Goal: Find specific page/section: Find specific page/section

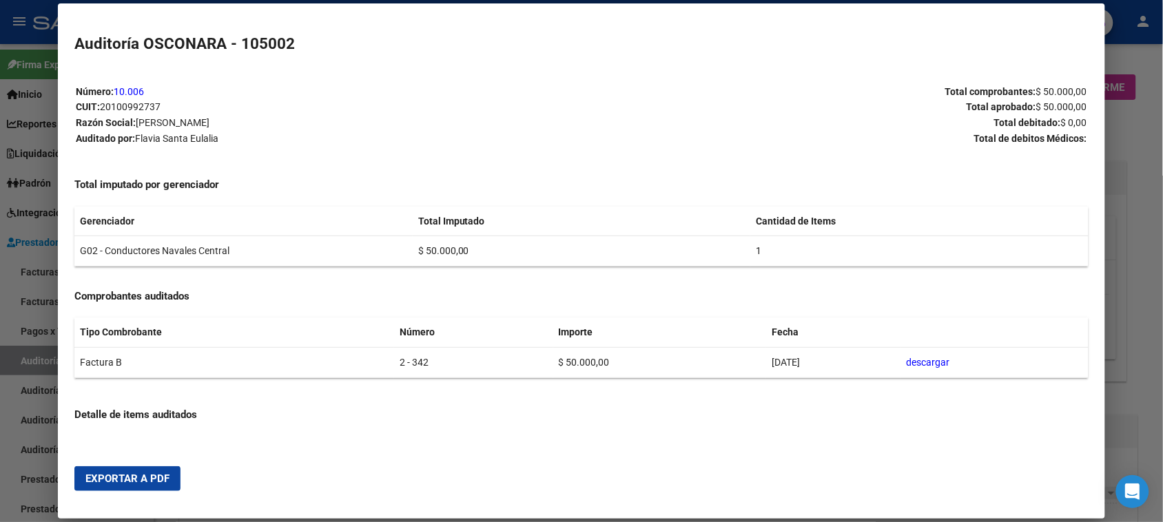
click at [10, 362] on div at bounding box center [581, 261] width 1163 height 522
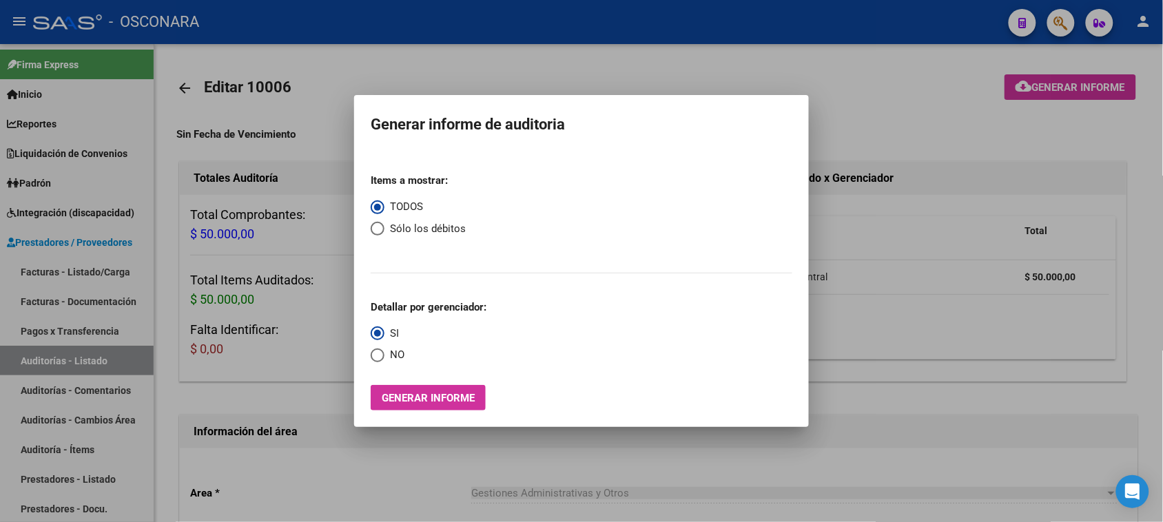
click at [43, 362] on div at bounding box center [581, 261] width 1163 height 522
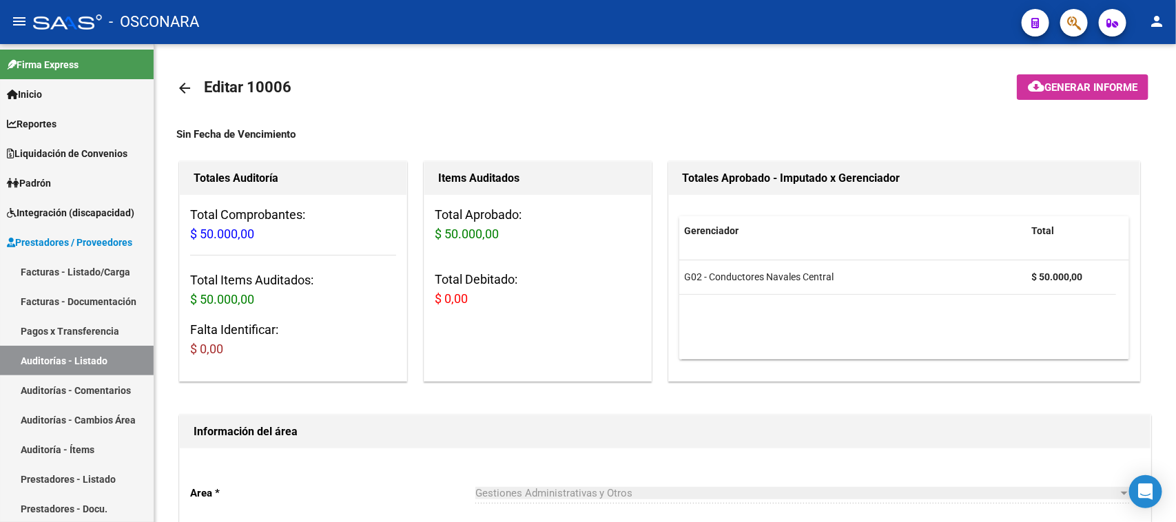
click at [43, 362] on link "Auditorías - Listado" at bounding box center [77, 361] width 154 height 30
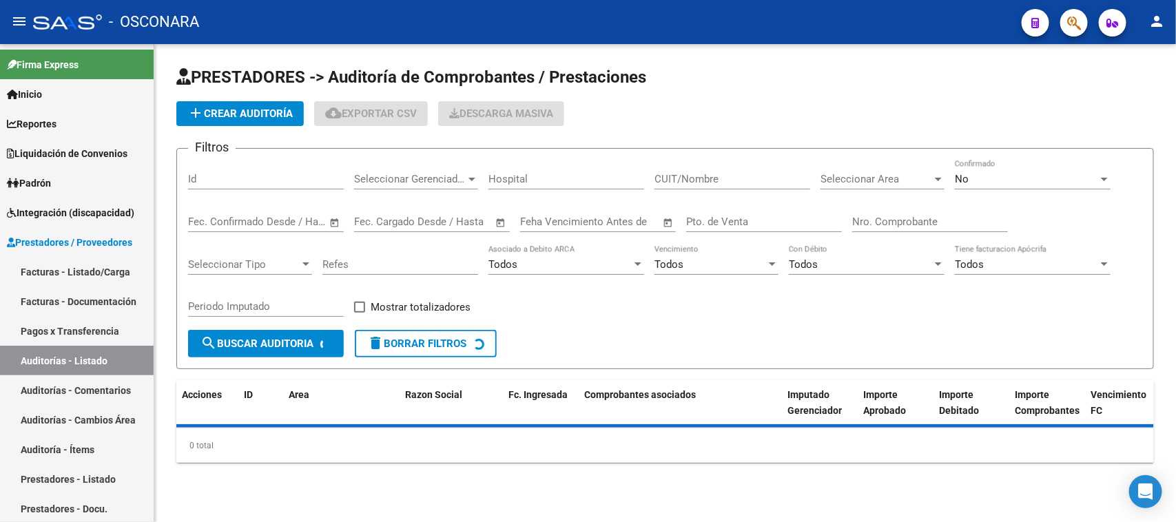
click at [234, 176] on input "Id" at bounding box center [266, 179] width 156 height 12
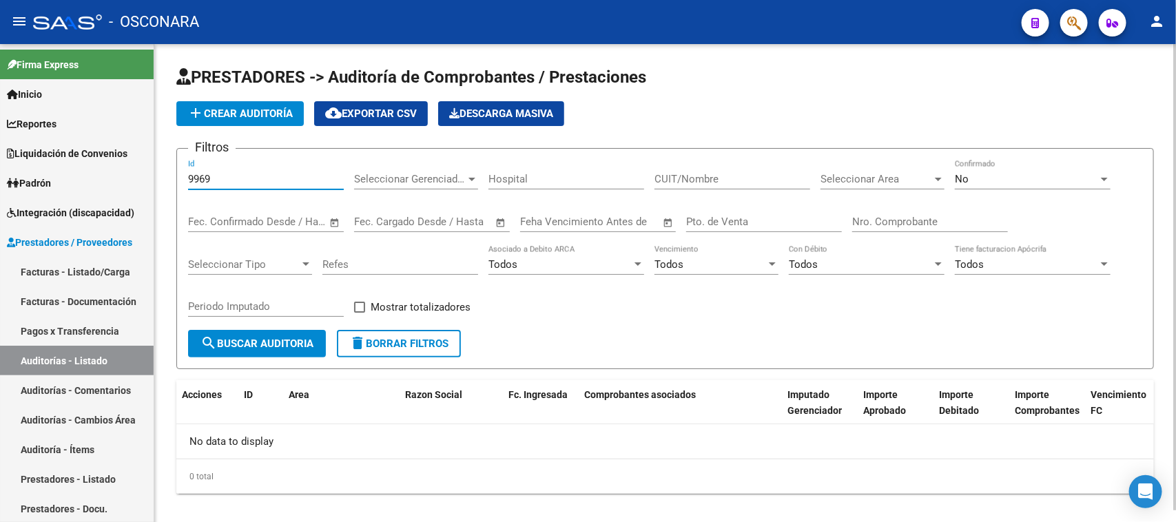
type input "9969"
click at [978, 185] on div "No Confirmado" at bounding box center [1033, 175] width 156 height 30
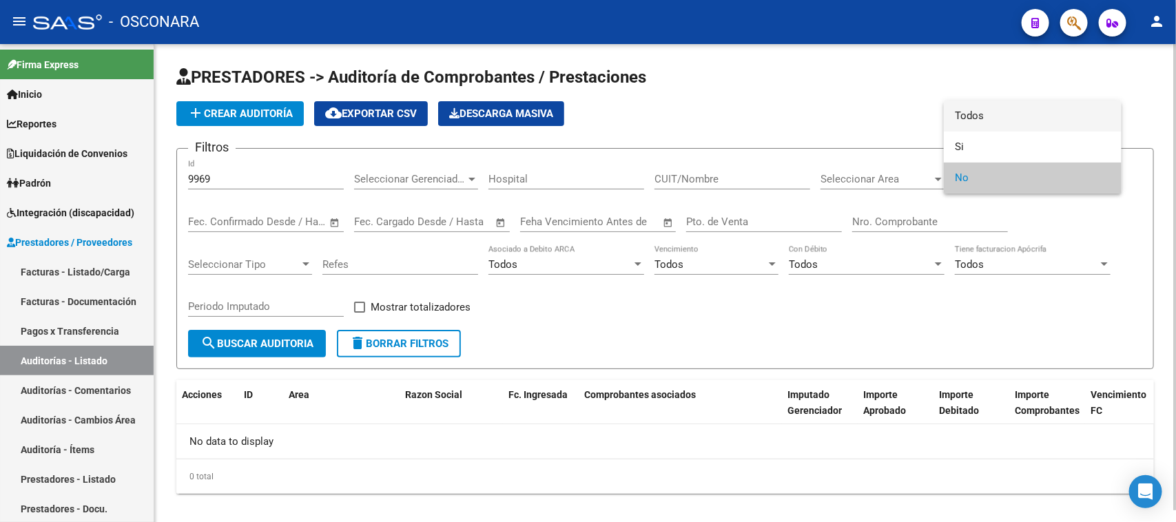
click at [964, 110] on span "Todos" at bounding box center [1033, 116] width 156 height 31
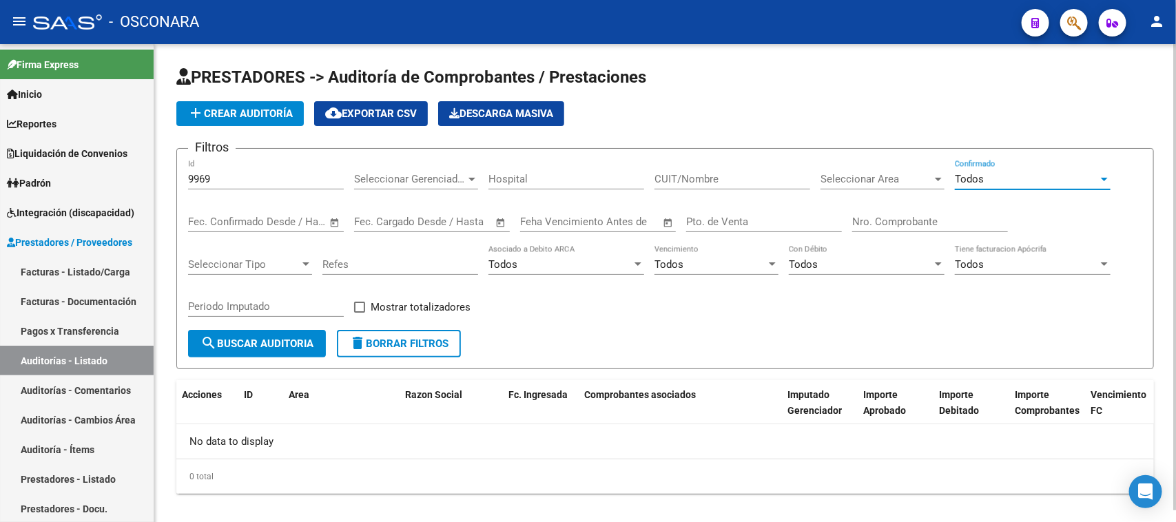
click at [250, 178] on input "9969" at bounding box center [266, 179] width 156 height 12
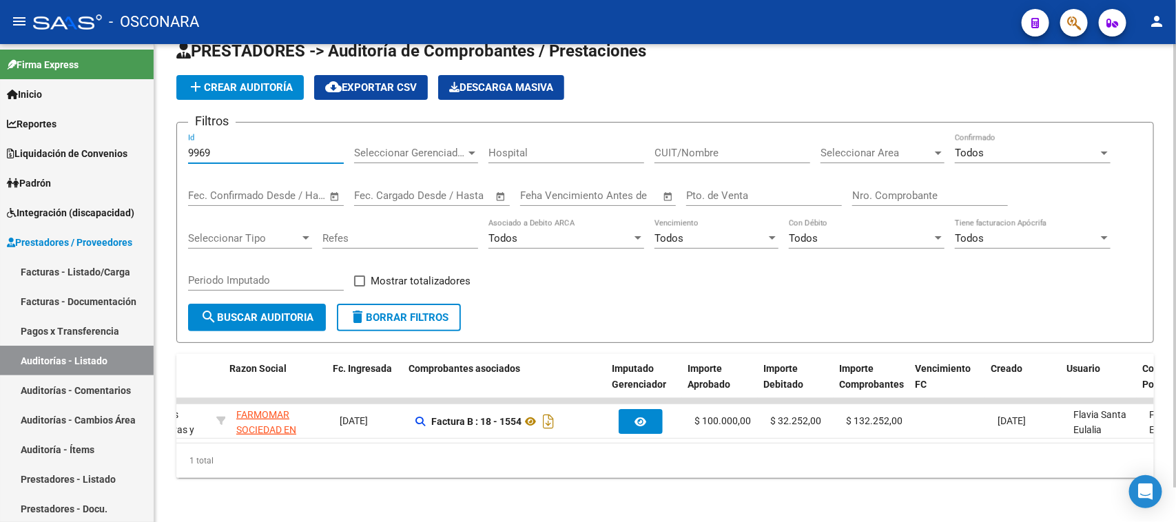
scroll to position [0, 176]
